Goal: Task Accomplishment & Management: Use online tool/utility

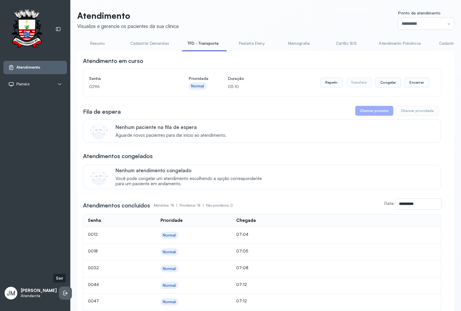
click at [63, 289] on li at bounding box center [65, 292] width 13 height 13
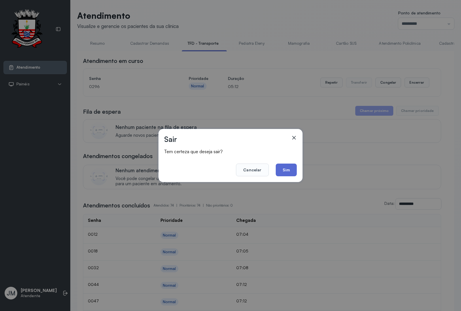
click at [287, 172] on button "Sim" at bounding box center [286, 169] width 21 height 13
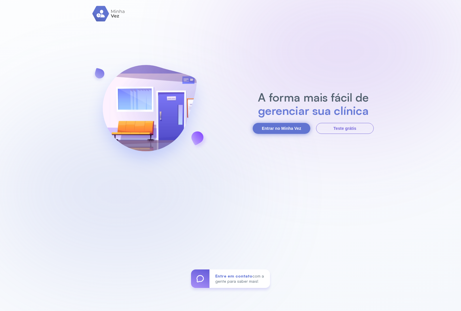
drag, startPoint x: 277, startPoint y: 136, endPoint x: 278, endPoint y: 132, distance: 3.8
click at [277, 135] on div "A forma mais fácil de gerenciar sua clínica Entrar no Minha Vez Teste grátis En…" at bounding box center [230, 155] width 461 height 311
click at [278, 131] on button "Entrar no Minha Vez" at bounding box center [282, 128] width 58 height 11
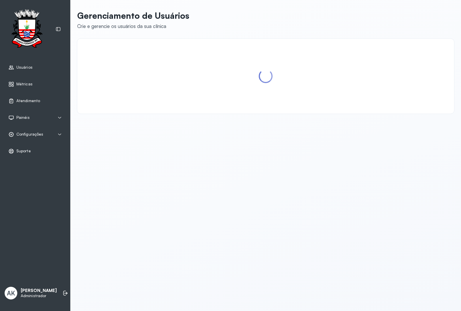
click at [29, 102] on span "Atendimento" at bounding box center [28, 100] width 24 height 5
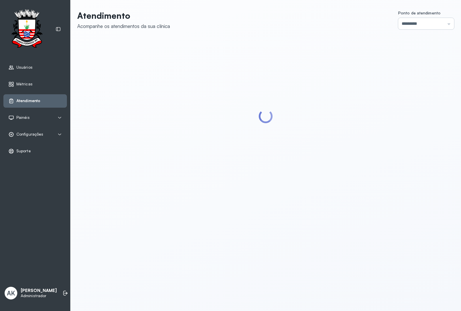
click at [427, 22] on input "*********" at bounding box center [426, 24] width 56 height 12
type input "*********"
click at [404, 104] on div "Atendimento Acompanhe os atendimentos da sua clínica Ponto de atendimento *****…" at bounding box center [265, 101] width 377 height 183
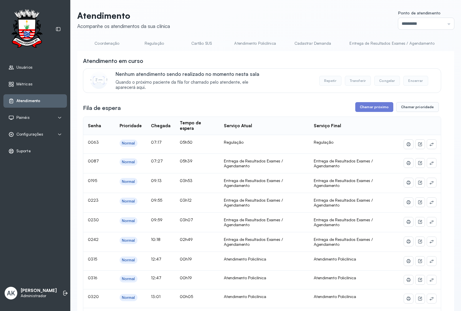
scroll to position [0, 303]
click at [247, 42] on link "Atendimento Policlínica" at bounding box center [243, 44] width 53 height 10
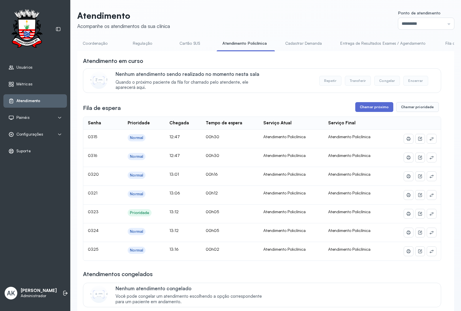
click at [375, 107] on button "Chamar próximo" at bounding box center [374, 107] width 38 height 10
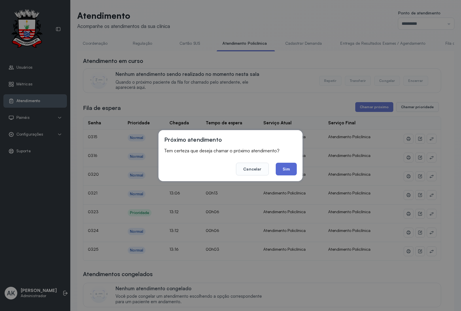
click at [282, 172] on button "Sim" at bounding box center [286, 168] width 21 height 13
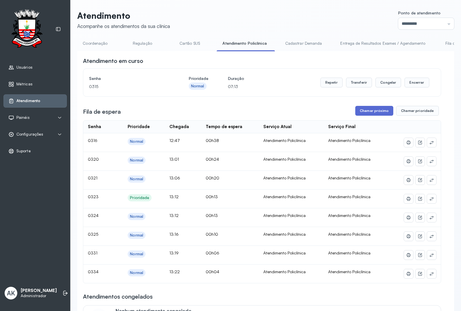
click at [365, 116] on button "Chamar próximo" at bounding box center [374, 111] width 38 height 10
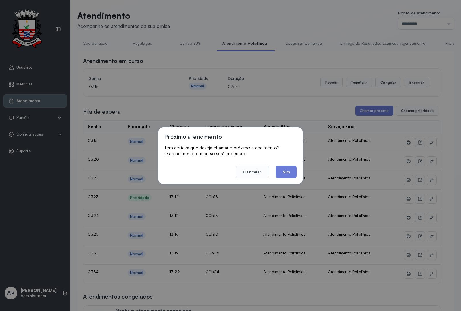
click at [283, 171] on button "Sim" at bounding box center [286, 171] width 21 height 13
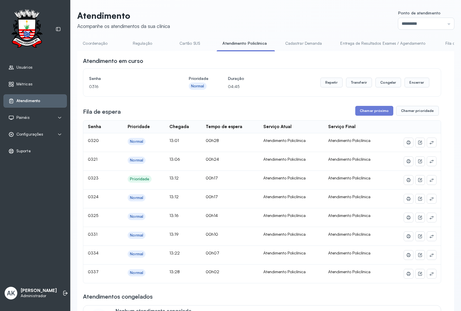
click at [366, 106] on div "Atendimento em curso Senha 0316 Prioridade Normal Duração 04:45 Repetir Transfe…" at bounding box center [262, 230] width 358 height 347
click at [365, 114] on button "Chamar próximo" at bounding box center [374, 111] width 38 height 10
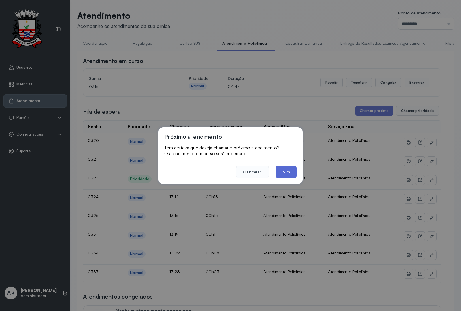
click at [285, 168] on button "Sim" at bounding box center [286, 171] width 21 height 13
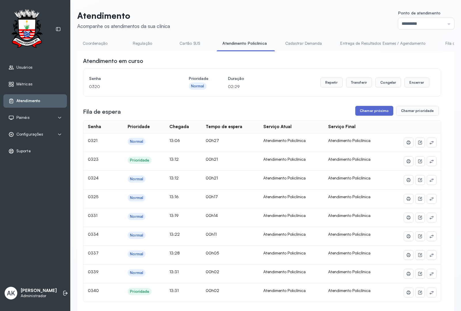
click at [363, 111] on button "Chamar próximo" at bounding box center [374, 111] width 38 height 10
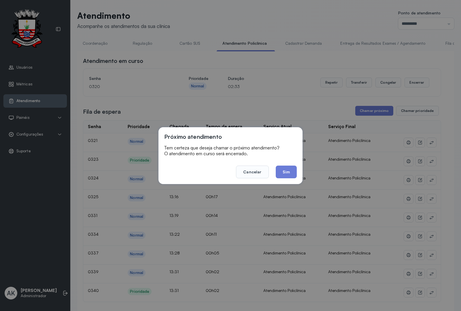
drag, startPoint x: 289, startPoint y: 168, endPoint x: 300, endPoint y: 169, distance: 10.1
click at [291, 168] on button "Sim" at bounding box center [286, 171] width 21 height 13
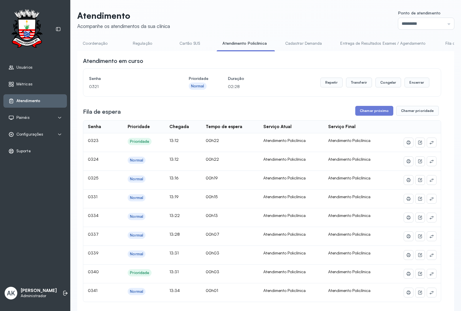
click at [365, 119] on div "Atendimento em curso Senha 0321 Prioridade Normal Duração 02:28 Repetir Transfe…" at bounding box center [262, 259] width 358 height 404
click at [364, 107] on div "Atendimento em curso Senha 0321 Prioridade Normal Duração 02:28 Repetir Transfe…" at bounding box center [262, 259] width 358 height 404
click at [358, 114] on button "Chamar próximo" at bounding box center [374, 111] width 38 height 10
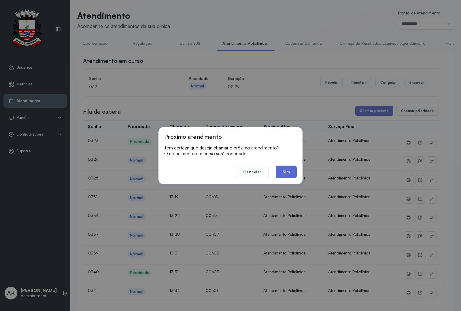
click at [285, 171] on button "Sim" at bounding box center [286, 171] width 21 height 13
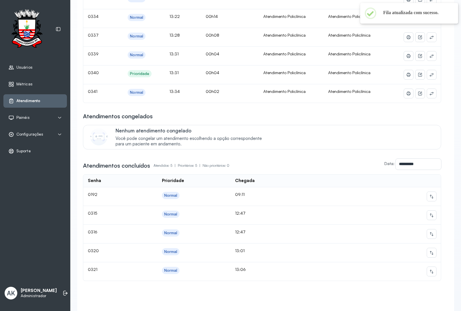
scroll to position [0, 0]
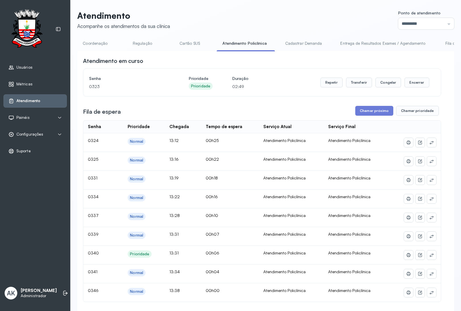
click at [366, 107] on div "Atendimento em curso Senha 0323 Prioridade Prioridade Duração 02:49 Repetir Tra…" at bounding box center [262, 268] width 358 height 422
click at [373, 109] on button "Chamar próximo" at bounding box center [374, 111] width 38 height 10
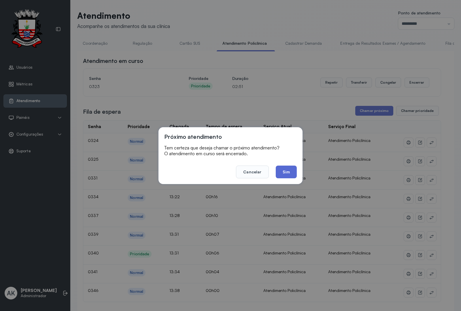
click at [280, 167] on button "Sim" at bounding box center [286, 171] width 21 height 13
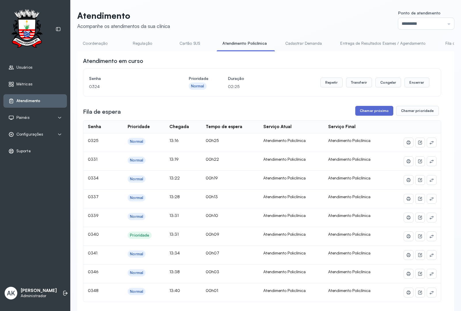
click at [359, 110] on button "Chamar próximo" at bounding box center [374, 111] width 38 height 10
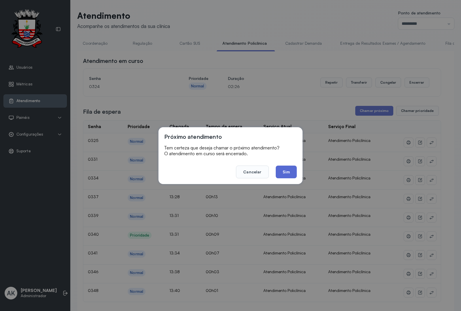
click at [279, 171] on button "Sim" at bounding box center [286, 171] width 21 height 13
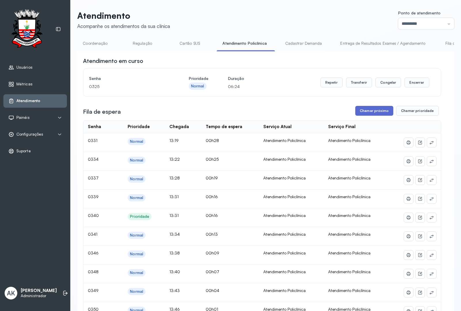
click at [358, 111] on button "Chamar próximo" at bounding box center [374, 111] width 38 height 10
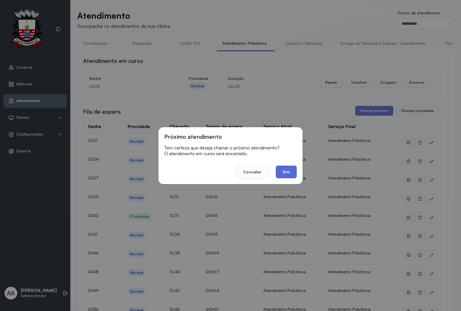
click at [279, 166] on button "Sim" at bounding box center [286, 171] width 21 height 13
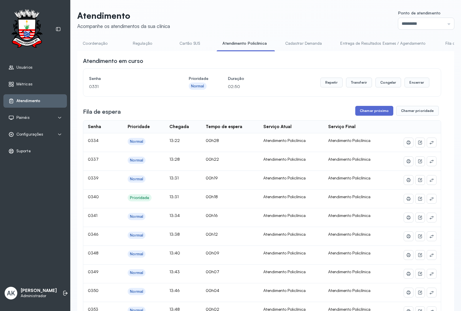
click at [366, 114] on button "Chamar próximo" at bounding box center [374, 111] width 38 height 10
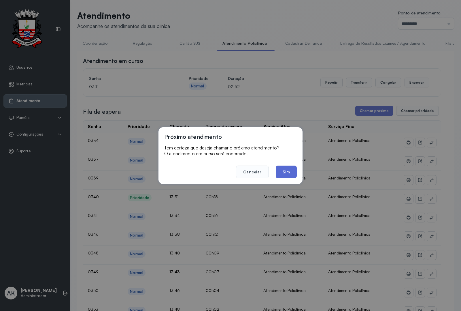
click at [287, 171] on button "Sim" at bounding box center [286, 171] width 21 height 13
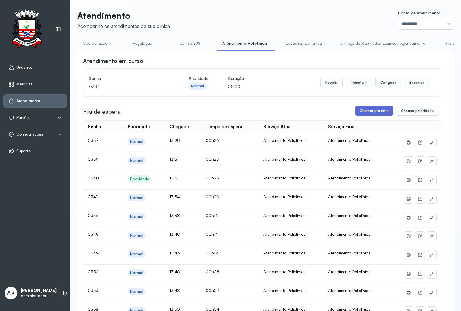
click at [372, 111] on button "Chamar próximo" at bounding box center [374, 111] width 38 height 10
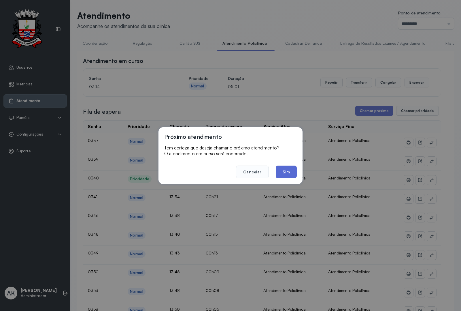
click at [290, 169] on button "Sim" at bounding box center [286, 171] width 21 height 13
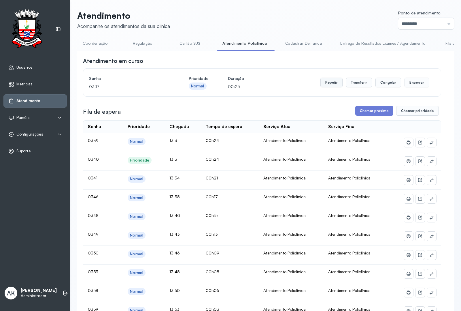
click at [323, 85] on button "Repetir" at bounding box center [331, 82] width 22 height 10
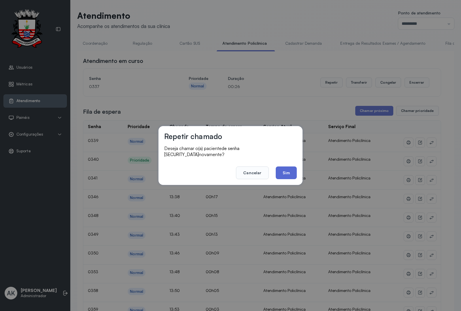
click at [281, 169] on button "Sim" at bounding box center [286, 172] width 21 height 13
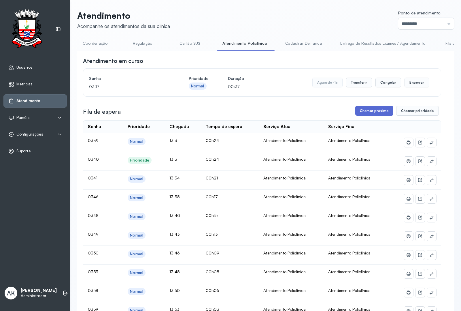
click at [356, 112] on button "Chamar próximo" at bounding box center [374, 111] width 38 height 10
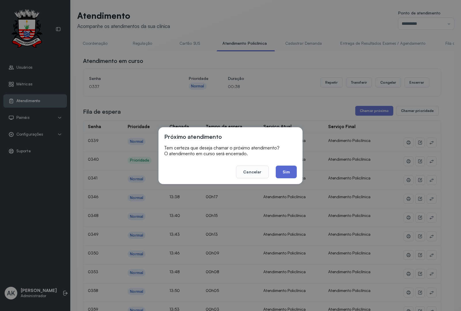
click at [281, 169] on button "Sim" at bounding box center [286, 171] width 21 height 13
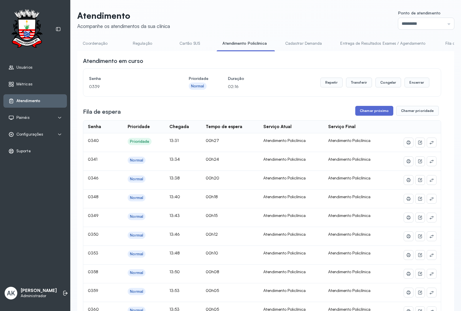
click at [359, 112] on button "Chamar próximo" at bounding box center [374, 111] width 38 height 10
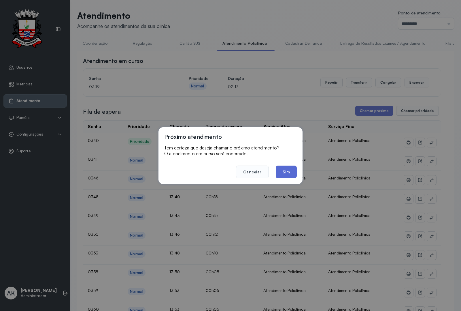
click at [285, 170] on button "Sim" at bounding box center [286, 171] width 21 height 13
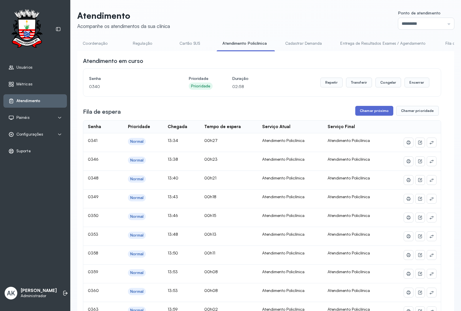
click at [368, 110] on button "Chamar próximo" at bounding box center [374, 111] width 38 height 10
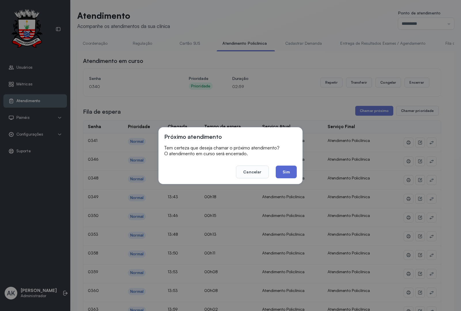
click at [285, 172] on button "Sim" at bounding box center [286, 171] width 21 height 13
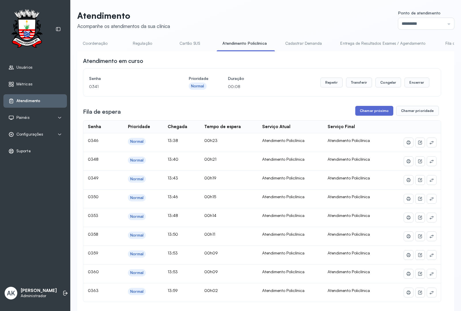
click at [370, 110] on button "Chamar próximo" at bounding box center [374, 111] width 38 height 10
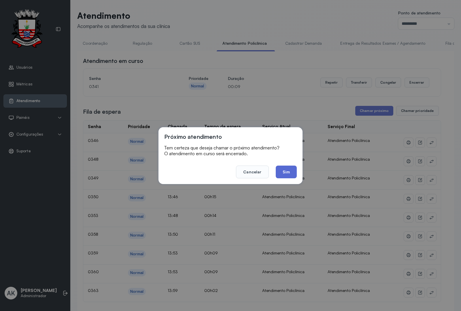
click at [284, 172] on button "Sim" at bounding box center [286, 171] width 21 height 13
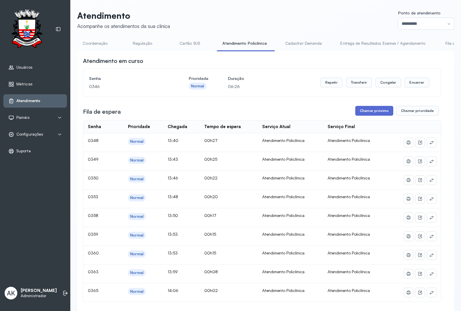
click at [355, 114] on button "Chamar próximo" at bounding box center [374, 111] width 38 height 10
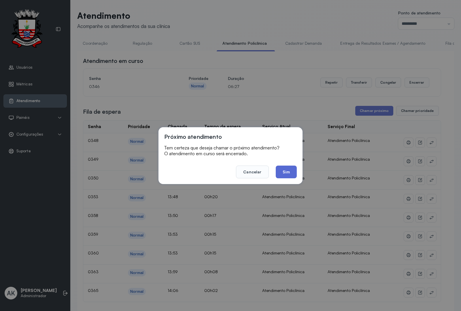
click at [289, 169] on button "Sim" at bounding box center [286, 171] width 21 height 13
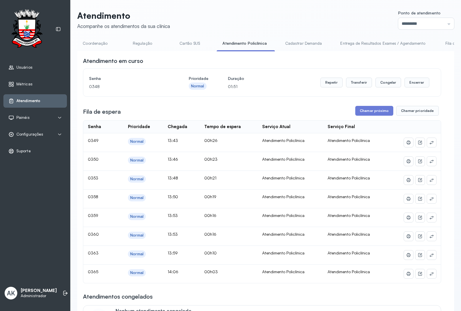
click at [373, 109] on button "Chamar próximo" at bounding box center [374, 111] width 38 height 10
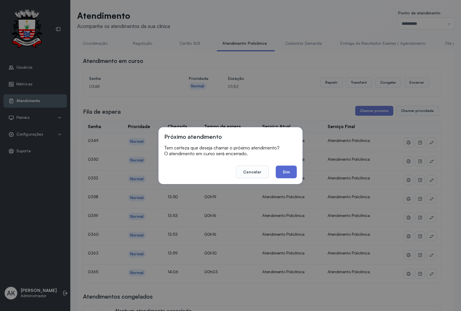
click at [293, 174] on button "Sim" at bounding box center [286, 171] width 21 height 13
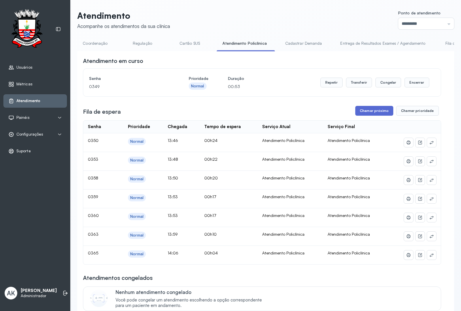
click at [376, 114] on button "Chamar próximo" at bounding box center [374, 111] width 38 height 10
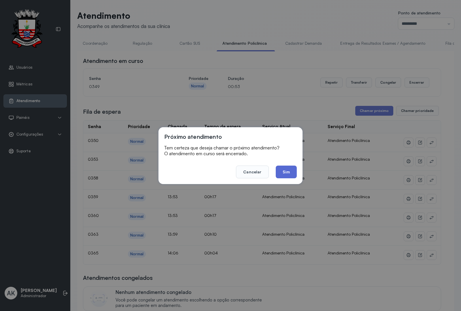
click at [285, 173] on button "Sim" at bounding box center [286, 171] width 21 height 13
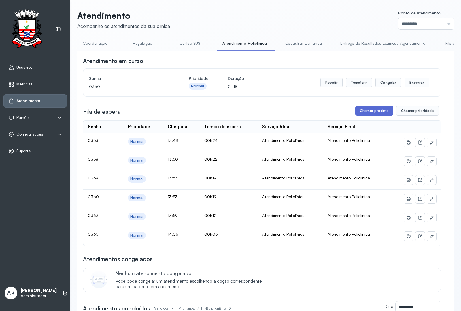
click at [366, 111] on button "Chamar próximo" at bounding box center [374, 111] width 38 height 10
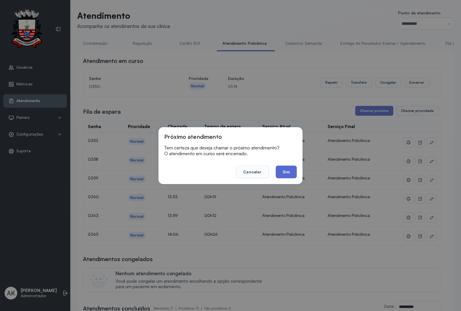
click at [290, 169] on button "Sim" at bounding box center [286, 171] width 21 height 13
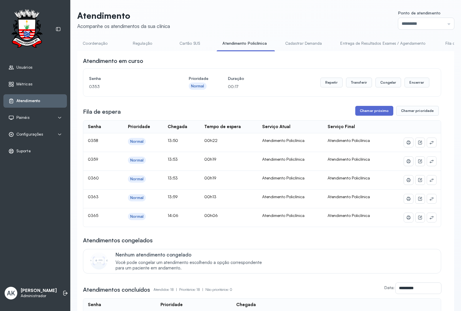
click at [366, 111] on button "Chamar próximo" at bounding box center [374, 111] width 38 height 10
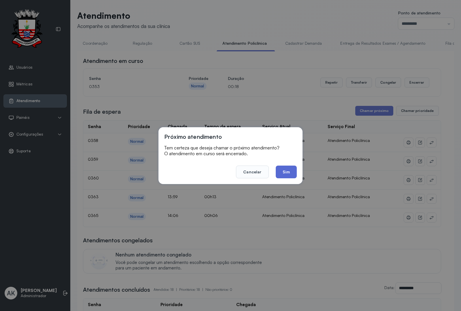
click at [292, 170] on button "Sim" at bounding box center [286, 171] width 21 height 13
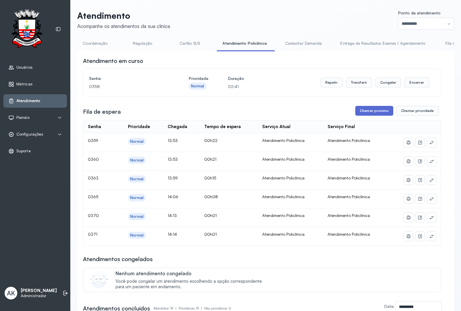
click at [359, 110] on button "Chamar próximo" at bounding box center [374, 111] width 38 height 10
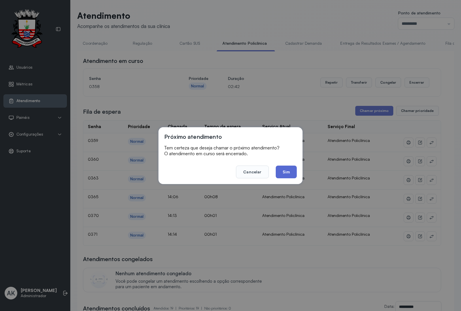
click at [284, 173] on button "Sim" at bounding box center [286, 171] width 21 height 13
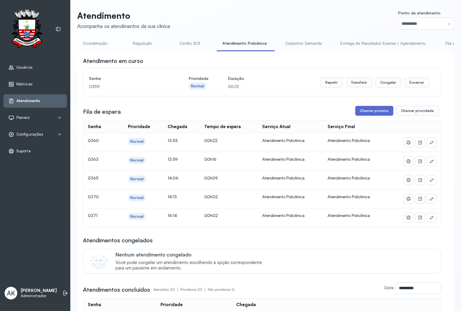
click at [360, 111] on button "Chamar próximo" at bounding box center [374, 111] width 38 height 10
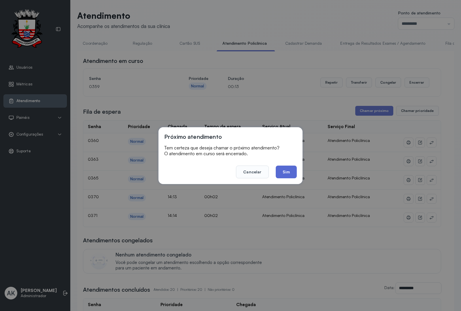
click at [285, 171] on button "Sim" at bounding box center [286, 171] width 21 height 13
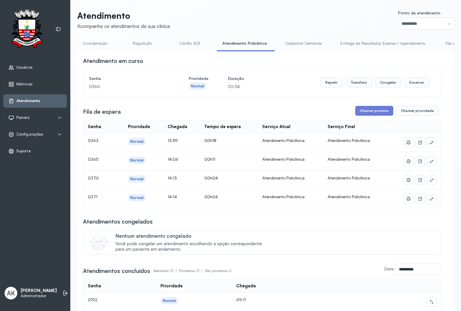
click at [368, 109] on button "Chamar próximo" at bounding box center [374, 111] width 38 height 10
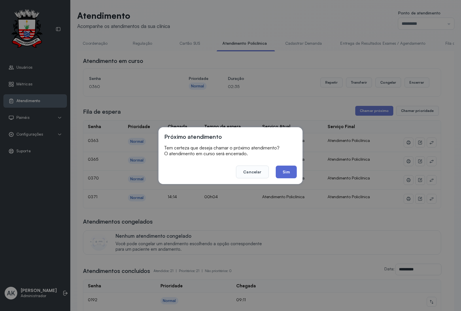
click at [286, 172] on button "Sim" at bounding box center [286, 171] width 21 height 13
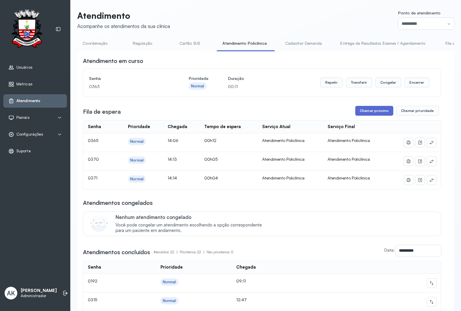
click at [364, 110] on button "Chamar próximo" at bounding box center [374, 111] width 38 height 10
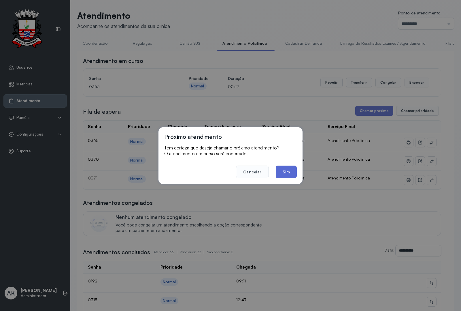
click at [282, 173] on button "Sim" at bounding box center [286, 171] width 21 height 13
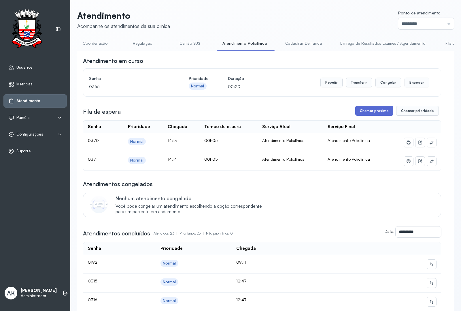
click at [374, 111] on button "Chamar próximo" at bounding box center [374, 111] width 38 height 10
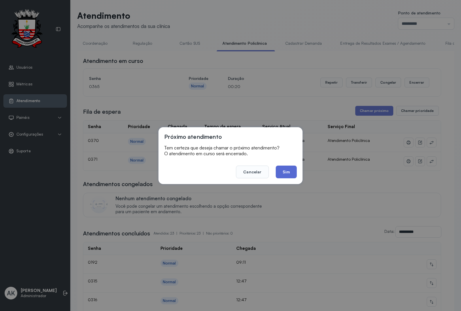
click at [281, 173] on button "Sim" at bounding box center [286, 171] width 21 height 13
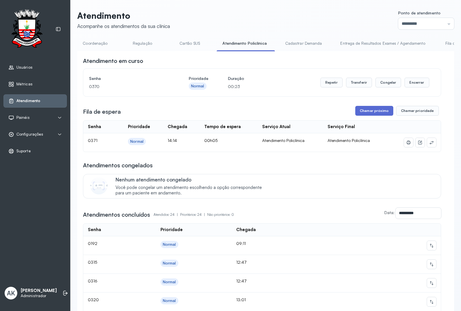
click at [363, 112] on button "Chamar próximo" at bounding box center [374, 111] width 38 height 10
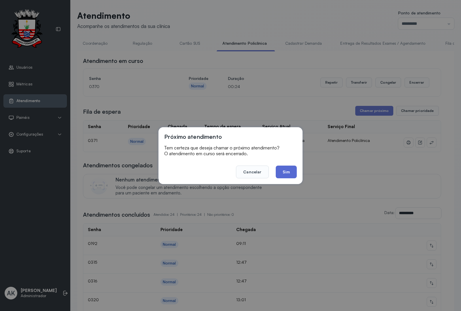
click at [288, 177] on button "Sim" at bounding box center [286, 171] width 21 height 13
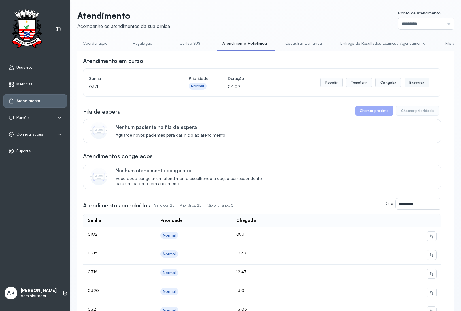
click at [408, 84] on button "Encerrar" at bounding box center [416, 82] width 24 height 10
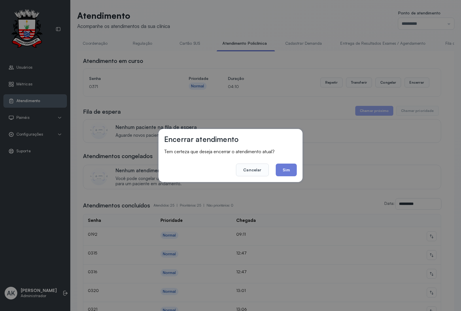
click at [285, 170] on button "Sim" at bounding box center [286, 169] width 21 height 13
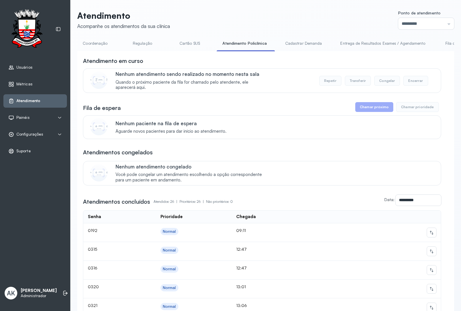
click at [289, 45] on link "Cadastrar Demanda" at bounding box center [303, 44] width 48 height 10
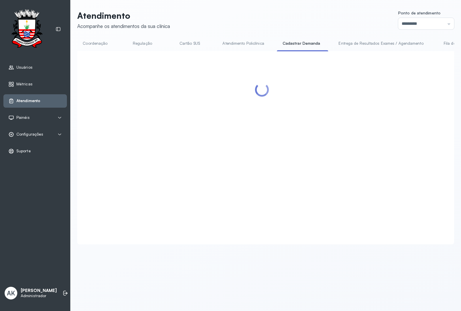
click at [237, 46] on link "Atendimento Policlínica" at bounding box center [243, 44] width 53 height 10
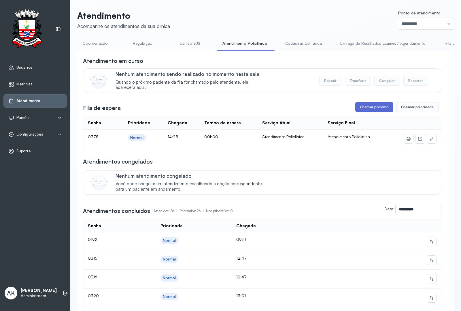
click at [359, 112] on button "Chamar próximo" at bounding box center [374, 107] width 38 height 10
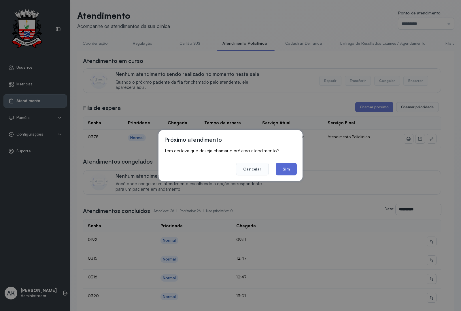
click at [277, 169] on button "Sim" at bounding box center [286, 168] width 21 height 13
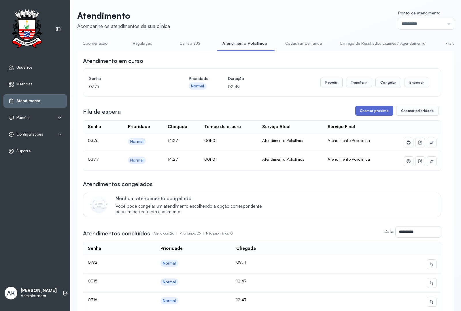
click at [369, 113] on button "Chamar próximo" at bounding box center [374, 111] width 38 height 10
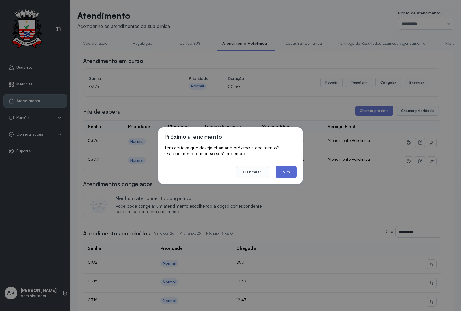
click at [282, 173] on button "Sim" at bounding box center [286, 171] width 21 height 13
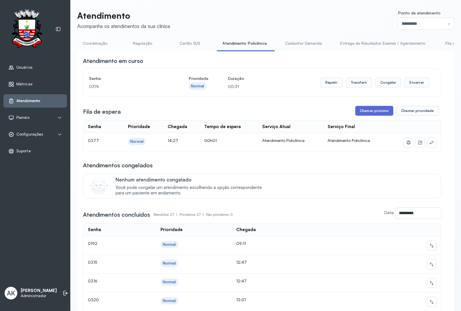
click at [377, 110] on button "Chamar próximo" at bounding box center [374, 111] width 38 height 10
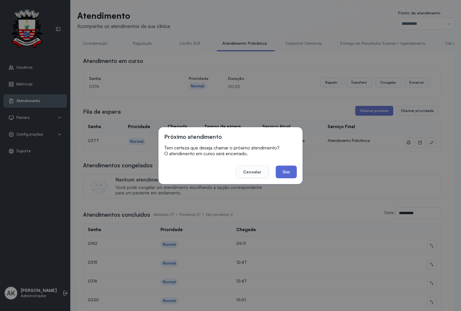
click at [291, 165] on button "Sim" at bounding box center [286, 171] width 21 height 13
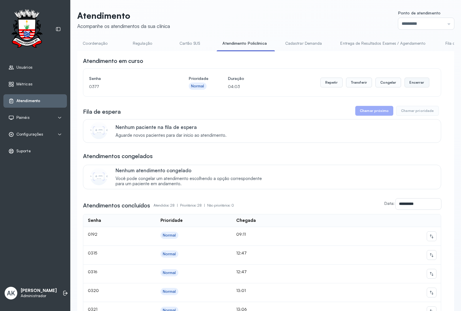
click at [409, 84] on button "Encerrar" at bounding box center [416, 82] width 24 height 10
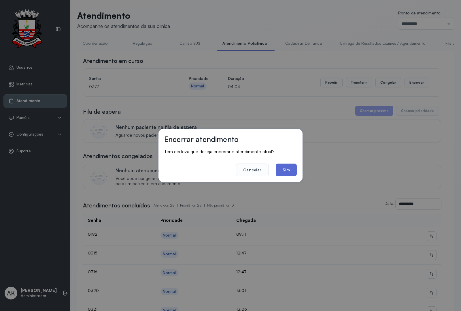
click at [284, 173] on button "Sim" at bounding box center [286, 169] width 21 height 13
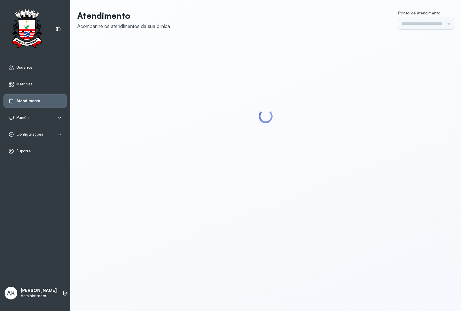
type input "*********"
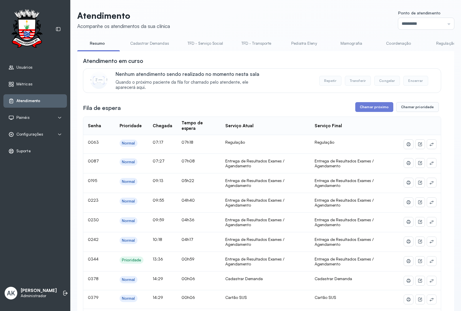
drag, startPoint x: 153, startPoint y: 53, endPoint x: 212, endPoint y: 58, distance: 59.0
click at [361, 39] on link "Atendimento Policlínica" at bounding box center [371, 44] width 53 height 10
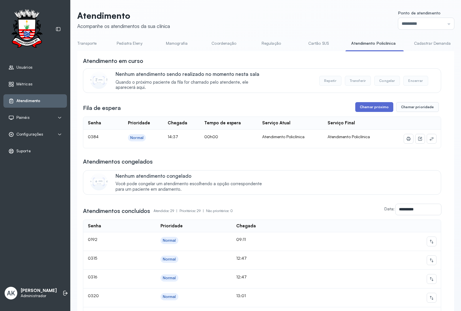
click at [357, 105] on button "Chamar próximo" at bounding box center [374, 107] width 38 height 10
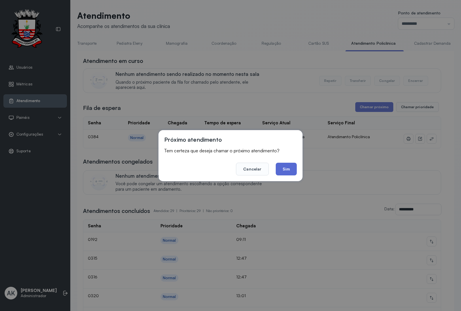
click at [276, 174] on button "Sim" at bounding box center [286, 168] width 21 height 13
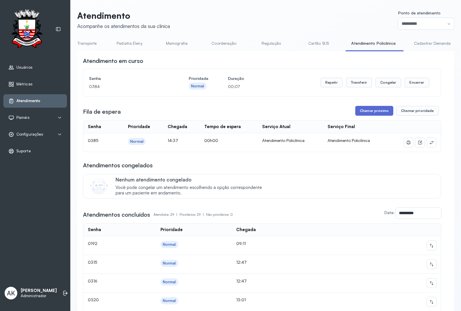
click at [364, 113] on button "Chamar próximo" at bounding box center [374, 111] width 38 height 10
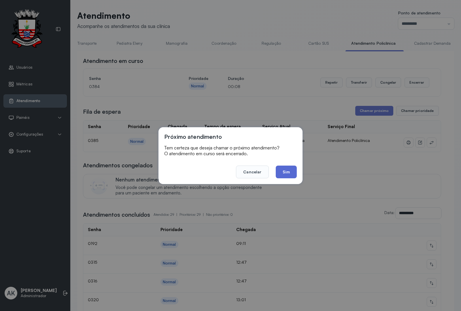
click at [283, 170] on button "Sim" at bounding box center [286, 171] width 21 height 13
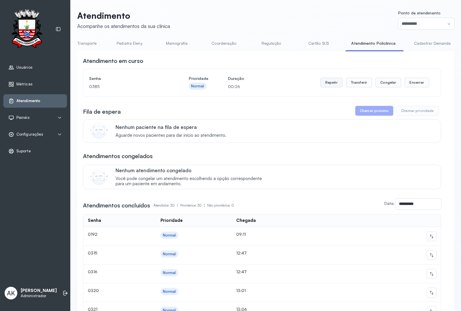
click at [326, 85] on button "Repetir" at bounding box center [331, 82] width 22 height 10
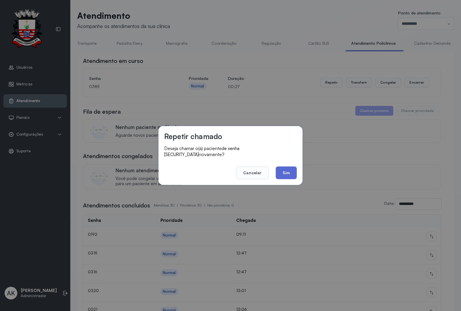
click at [288, 174] on button "Sim" at bounding box center [286, 172] width 21 height 13
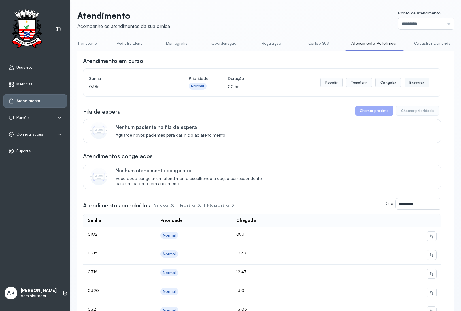
click at [411, 86] on button "Encerrar" at bounding box center [416, 82] width 24 height 10
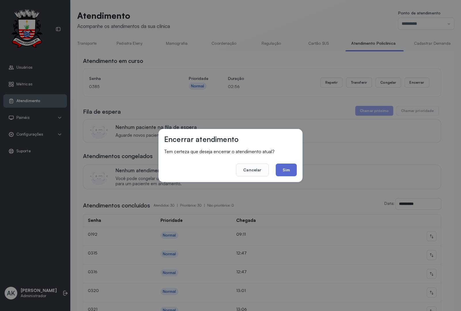
click at [284, 173] on button "Sim" at bounding box center [286, 169] width 21 height 13
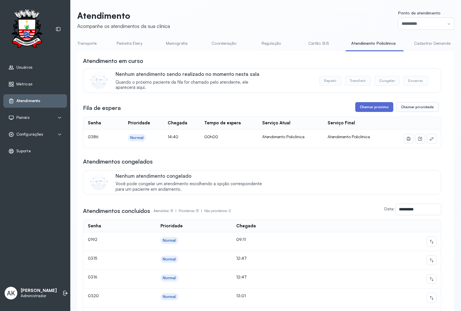
click at [361, 109] on button "Chamar próximo" at bounding box center [374, 107] width 38 height 10
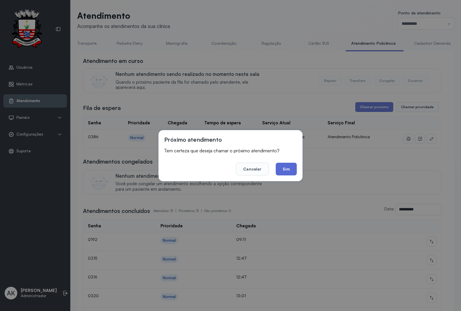
click at [288, 166] on button "Sim" at bounding box center [286, 168] width 21 height 13
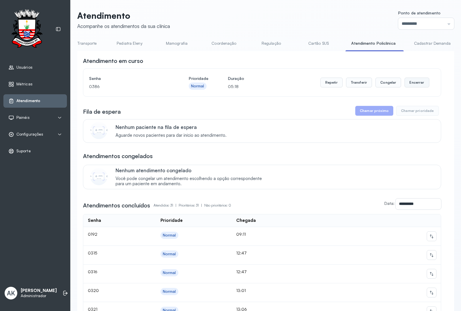
click at [405, 84] on button "Encerrar" at bounding box center [416, 82] width 24 height 10
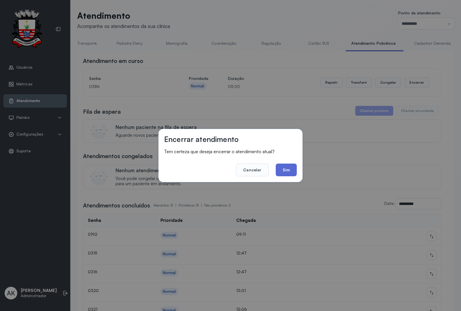
click at [287, 173] on button "Sim" at bounding box center [286, 169] width 21 height 13
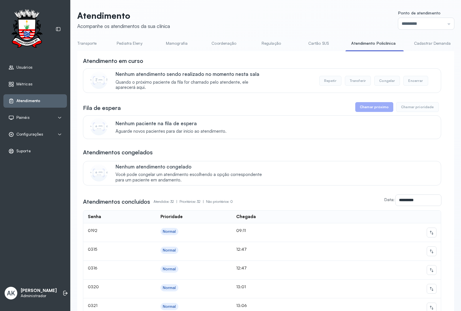
click at [318, 45] on link "Cartão SUS" at bounding box center [318, 44] width 40 height 10
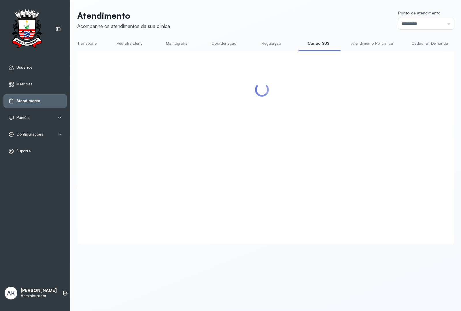
click at [351, 42] on link "Atendimento Policlínica" at bounding box center [371, 44] width 53 height 10
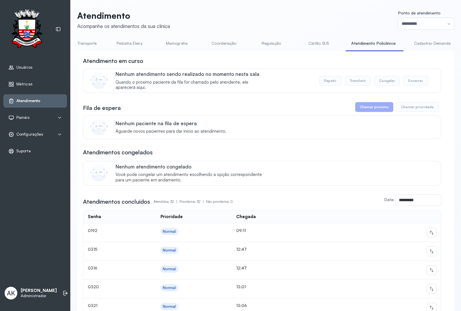
click at [32, 132] on span "Configurações" at bounding box center [29, 134] width 27 height 5
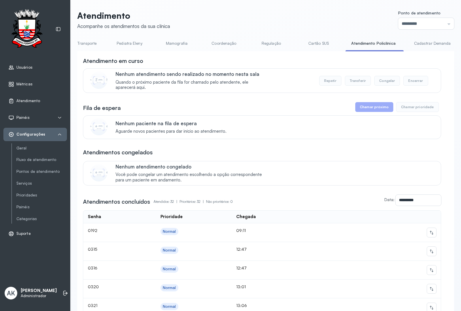
click at [21, 68] on span "Usuários" at bounding box center [24, 67] width 16 height 5
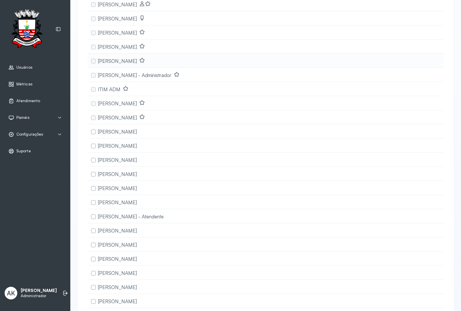
scroll to position [144, 0]
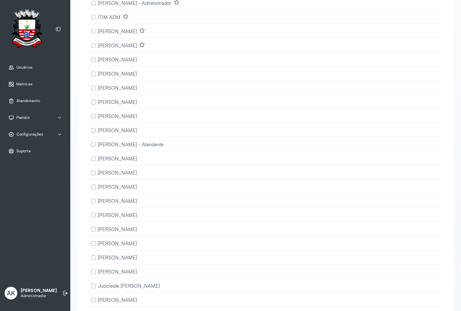
click at [18, 100] on span "Atendimento" at bounding box center [28, 100] width 24 height 5
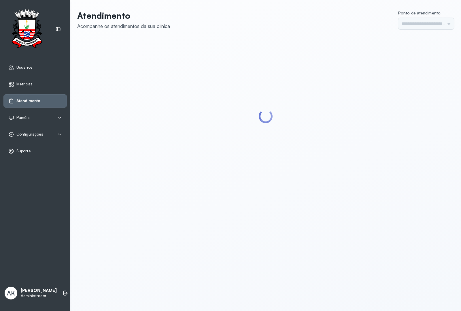
type input "*********"
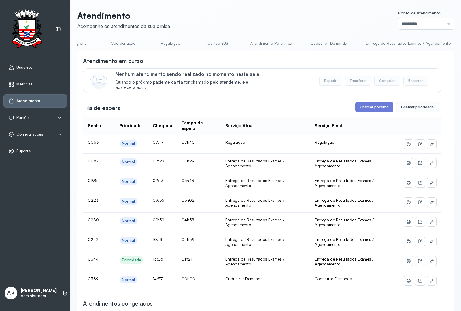
scroll to position [0, 453]
click at [99, 42] on link "Atendimento Policlínica" at bounding box center [93, 44] width 53 height 10
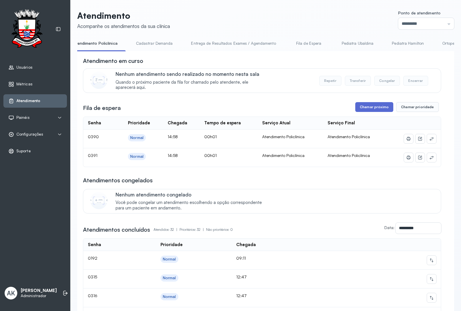
click at [357, 110] on button "Chamar próximo" at bounding box center [374, 107] width 38 height 10
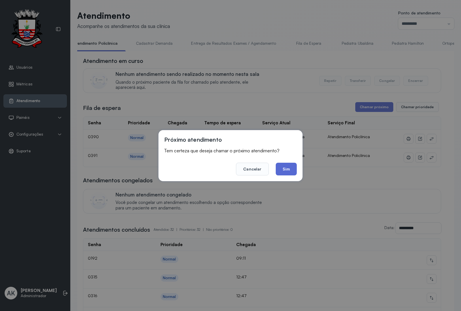
click at [279, 168] on button "Sim" at bounding box center [286, 168] width 21 height 13
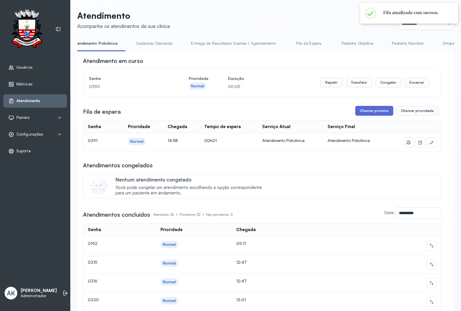
click at [365, 116] on button "Chamar próximo" at bounding box center [374, 111] width 38 height 10
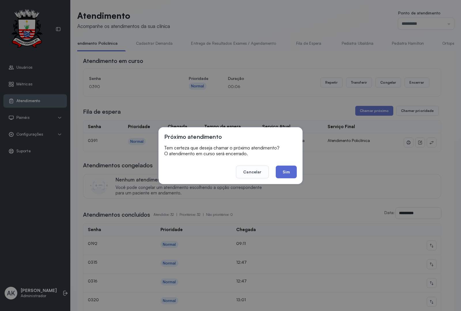
click at [278, 167] on button "Sim" at bounding box center [286, 171] width 21 height 13
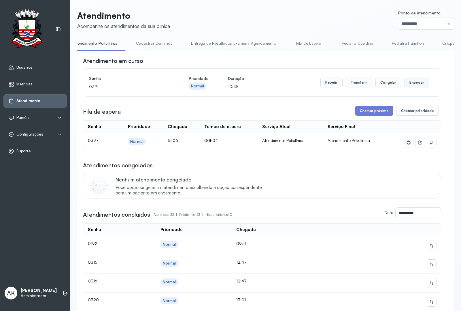
click at [407, 84] on button "Encerrar" at bounding box center [416, 82] width 24 height 10
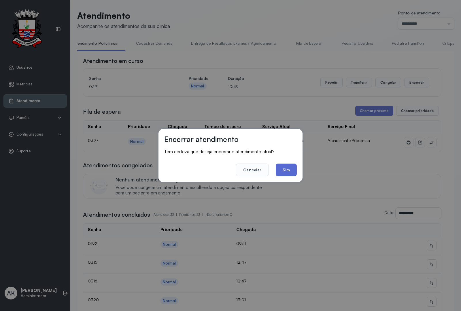
click at [281, 165] on button "Sim" at bounding box center [286, 169] width 21 height 13
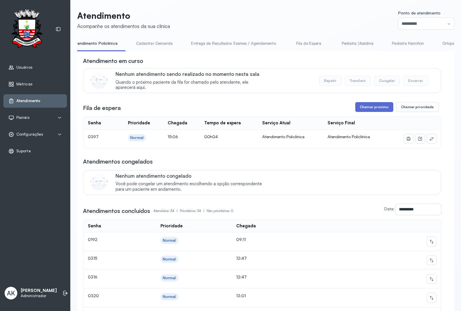
click at [357, 106] on button "Chamar próximo" at bounding box center [374, 107] width 38 height 10
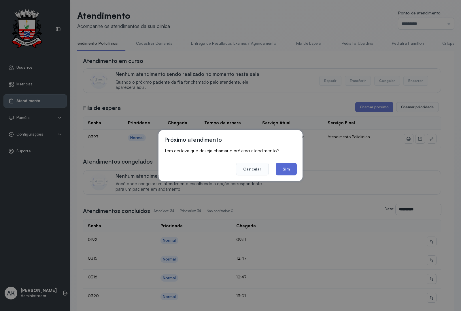
click at [286, 174] on button "Sim" at bounding box center [286, 168] width 21 height 13
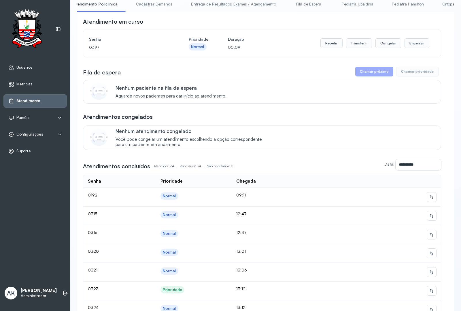
scroll to position [0, 0]
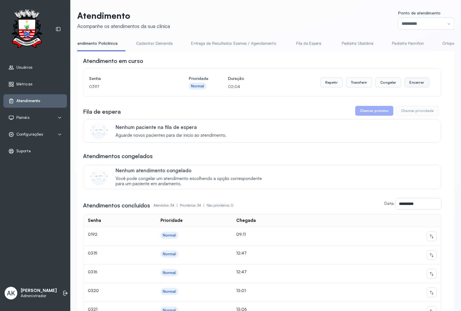
click at [404, 87] on button "Encerrar" at bounding box center [416, 82] width 24 height 10
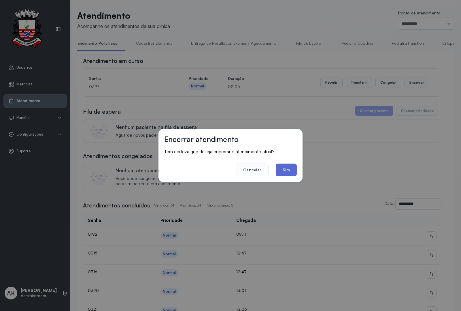
click at [281, 166] on button "Sim" at bounding box center [286, 169] width 21 height 13
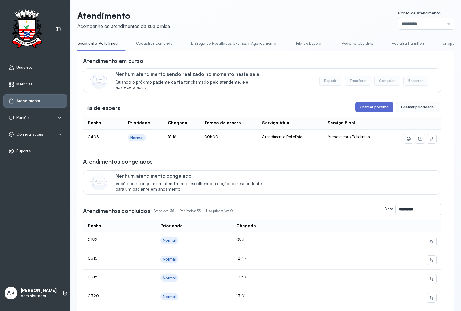
click at [373, 111] on button "Chamar próximo" at bounding box center [374, 107] width 38 height 10
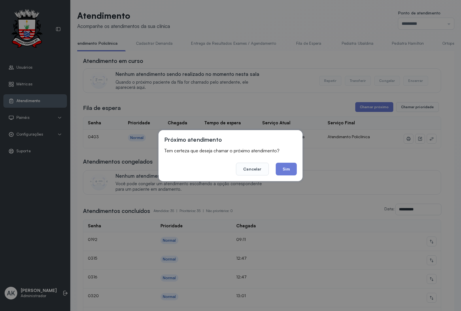
drag, startPoint x: 282, startPoint y: 169, endPoint x: 284, endPoint y: 168, distance: 3.0
click at [284, 169] on button "Sim" at bounding box center [286, 168] width 21 height 13
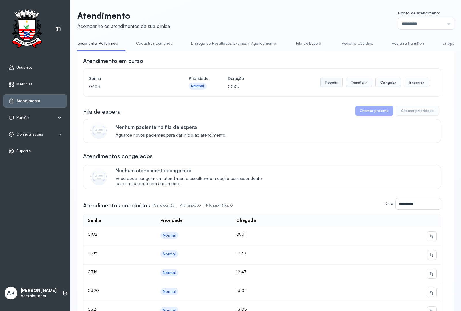
click at [323, 80] on button "Repetir" at bounding box center [331, 82] width 22 height 10
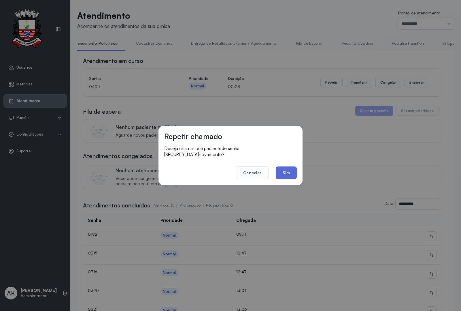
click at [279, 172] on button "Sim" at bounding box center [286, 172] width 21 height 13
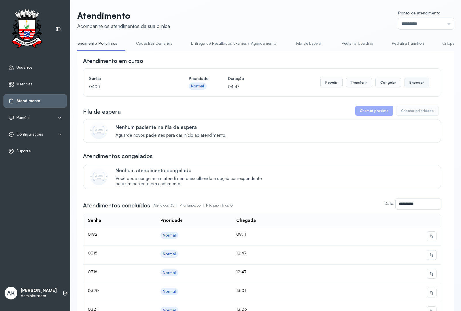
click at [418, 85] on button "Encerrar" at bounding box center [416, 82] width 24 height 10
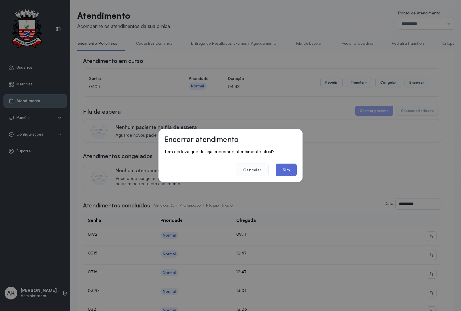
click at [285, 167] on button "Sim" at bounding box center [286, 169] width 21 height 13
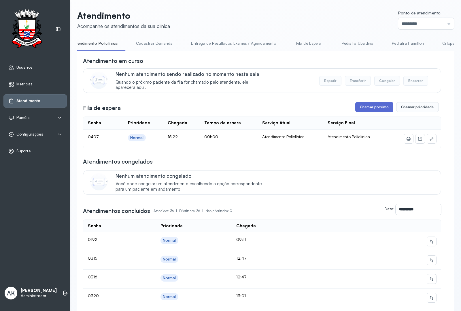
click at [372, 106] on button "Chamar próximo" at bounding box center [374, 107] width 38 height 10
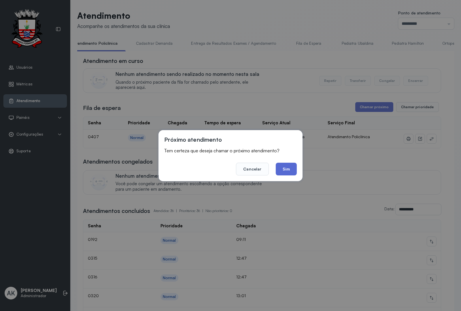
click at [282, 166] on button "Sim" at bounding box center [286, 168] width 21 height 13
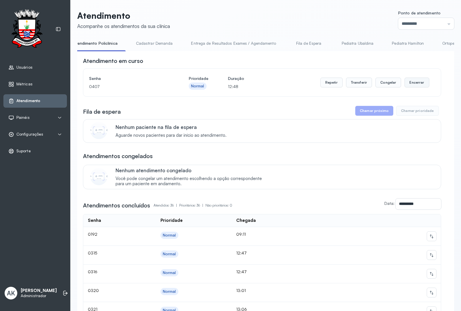
click at [406, 84] on button "Encerrar" at bounding box center [416, 82] width 24 height 10
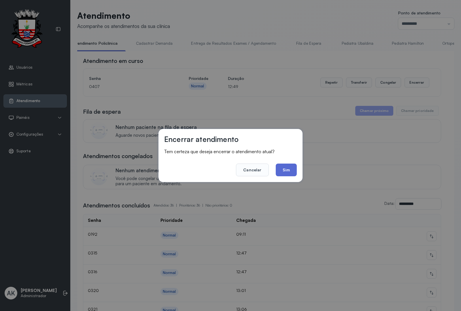
click at [287, 172] on button "Sim" at bounding box center [286, 169] width 21 height 13
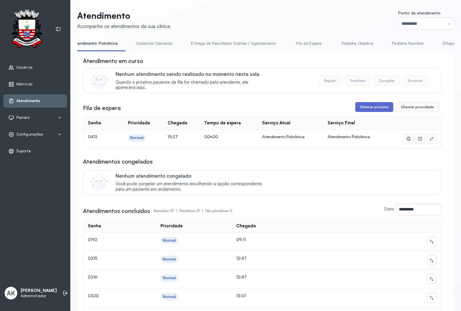
click at [372, 106] on button "Chamar próximo" at bounding box center [374, 107] width 38 height 10
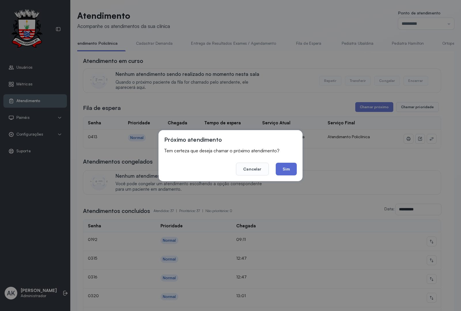
click at [287, 171] on button "Sim" at bounding box center [286, 168] width 21 height 13
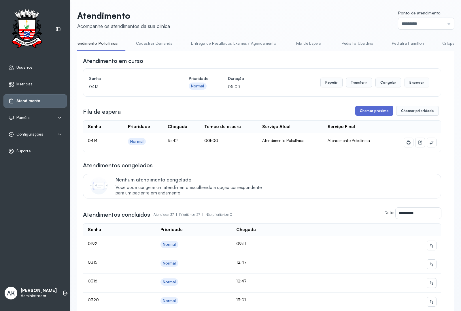
click at [369, 109] on button "Chamar próximo" at bounding box center [374, 111] width 38 height 10
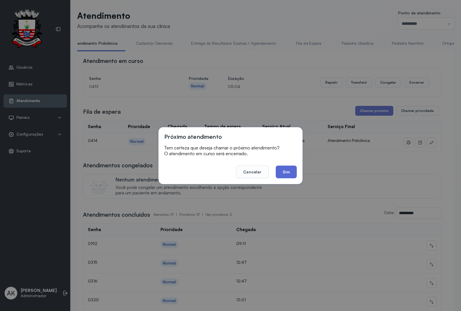
click at [289, 169] on button "Sim" at bounding box center [286, 171] width 21 height 13
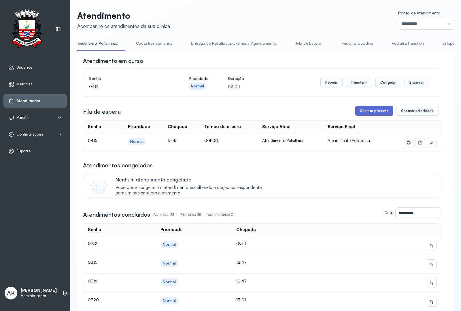
click at [371, 111] on button "Chamar próximo" at bounding box center [374, 111] width 38 height 10
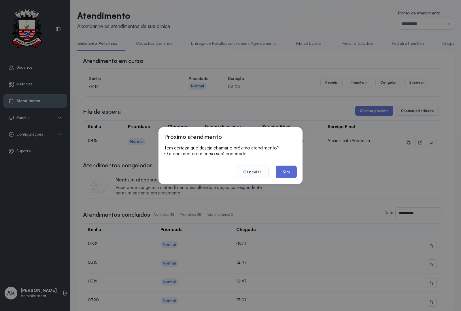
click at [290, 176] on button "Sim" at bounding box center [286, 171] width 21 height 13
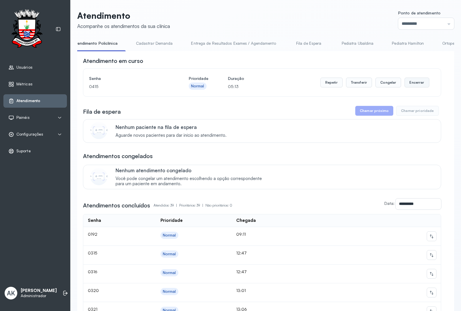
click at [414, 84] on button "Encerrar" at bounding box center [416, 82] width 24 height 10
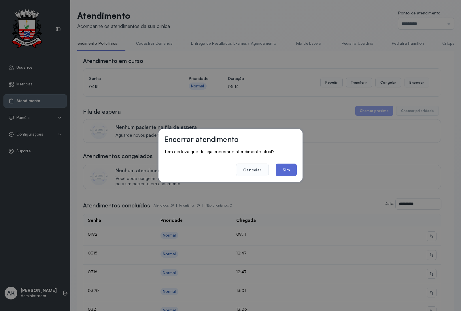
click at [280, 166] on button "Sim" at bounding box center [286, 169] width 21 height 13
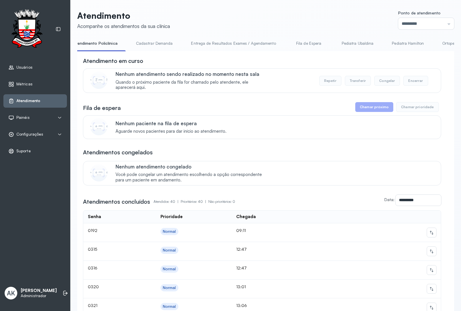
click at [160, 48] on link "Cadastrar Demanda" at bounding box center [154, 44] width 48 height 10
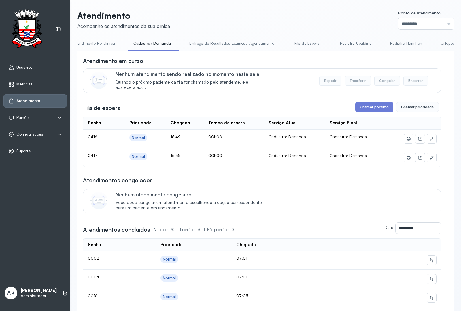
click at [96, 43] on link "Atendimento Policlínica" at bounding box center [93, 44] width 53 height 10
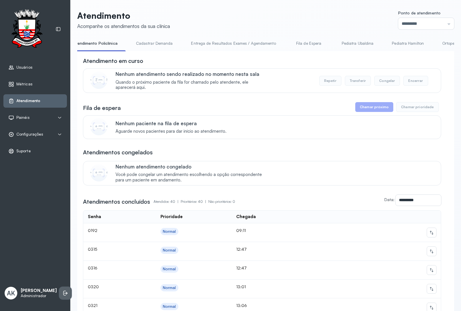
click at [63, 291] on icon at bounding box center [64, 292] width 3 height 5
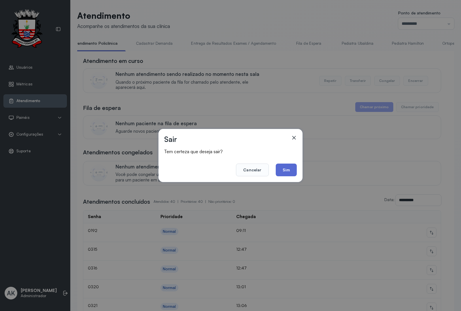
click at [287, 168] on button "Sim" at bounding box center [286, 169] width 21 height 13
